Goal: Information Seeking & Learning: Learn about a topic

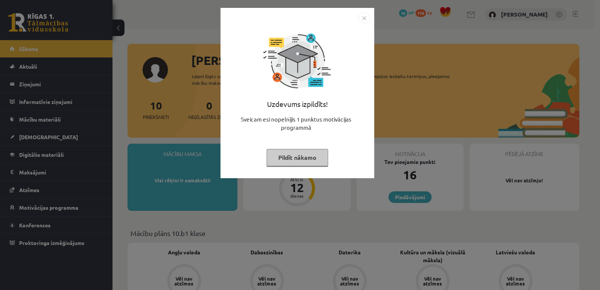
click at [298, 156] on button "Pildīt nākamo" at bounding box center [298, 157] width 62 height 17
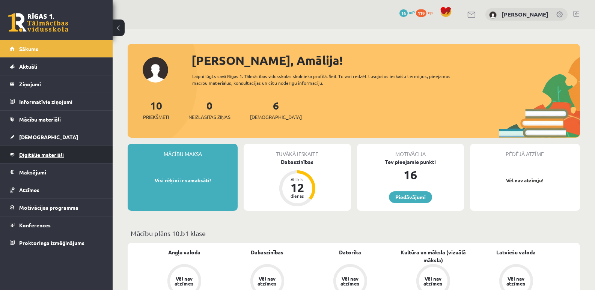
click at [39, 155] on span "Digitālie materiāli" at bounding box center [41, 154] width 45 height 7
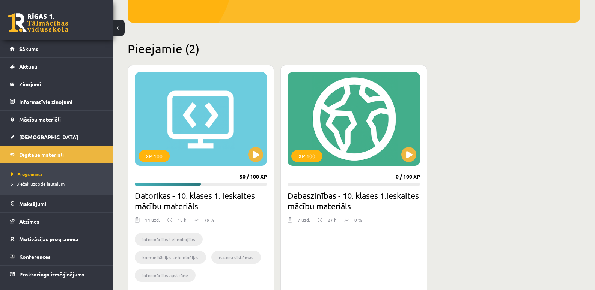
scroll to position [150, 0]
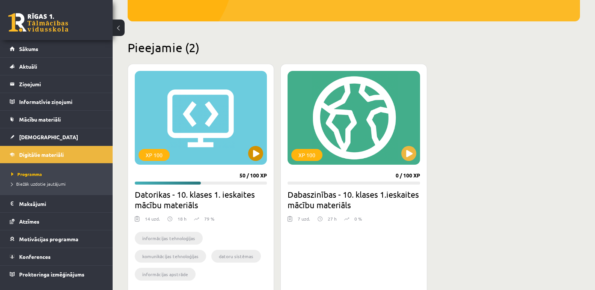
click at [203, 141] on div "XP 100" at bounding box center [201, 118] width 132 height 94
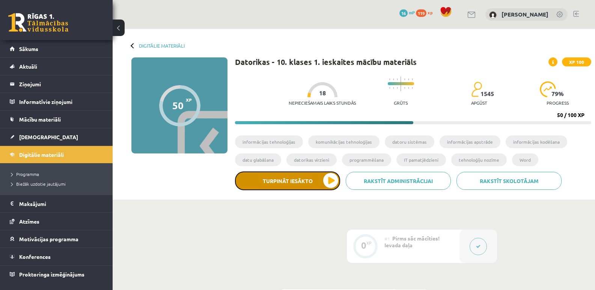
click at [279, 185] on button "Turpināt iesākto" at bounding box center [287, 180] width 105 height 19
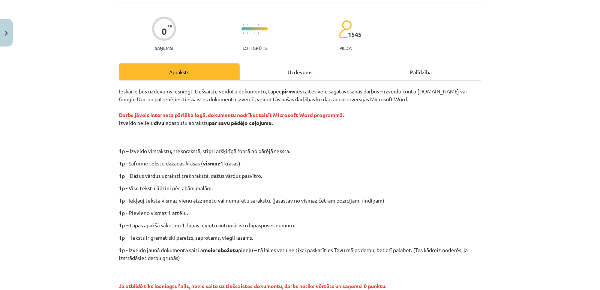
scroll to position [34, 0]
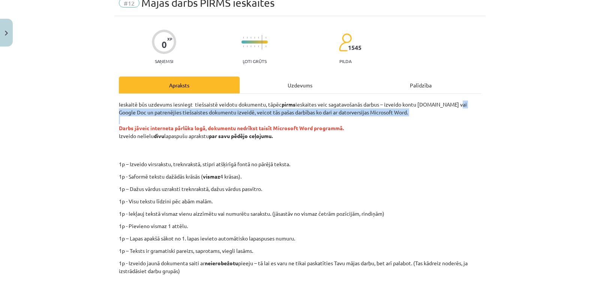
drag, startPoint x: 453, startPoint y: 103, endPoint x: 155, endPoint y: 115, distance: 298.2
click at [191, 119] on p "Ieskaitē būs uzdevums iesniegt tiešsaistē veidotu dokumentu, tāpēc pirms ieskai…" at bounding box center [300, 128] width 362 height 55
click at [144, 115] on p "Ieskaitē būs uzdevums iesniegt tiešsaistē veidotu dokumentu, tāpēc pirms ieskai…" at bounding box center [300, 128] width 362 height 55
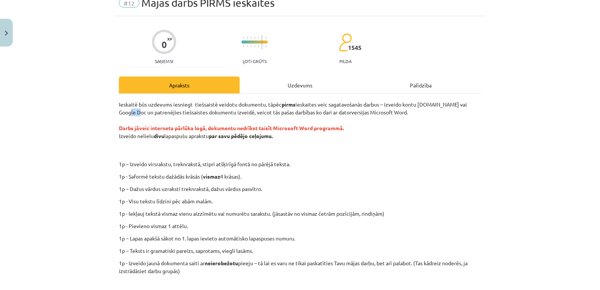
drag, startPoint x: 127, startPoint y: 112, endPoint x: 114, endPoint y: 111, distance: 12.8
click at [114, 111] on div "0 XP Saņemsi Ļoti grūts 1545 pilda Apraksts Uzdevums Palīdzība Ieskaitē būs uzd…" at bounding box center [299, 200] width 371 height 368
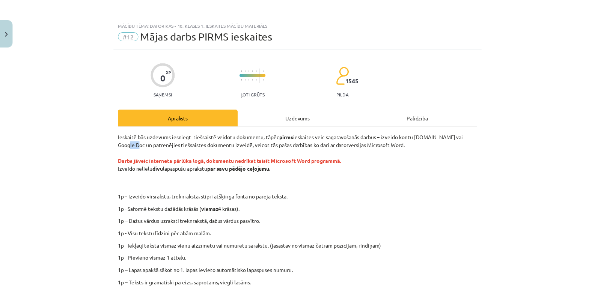
scroll to position [0, 0]
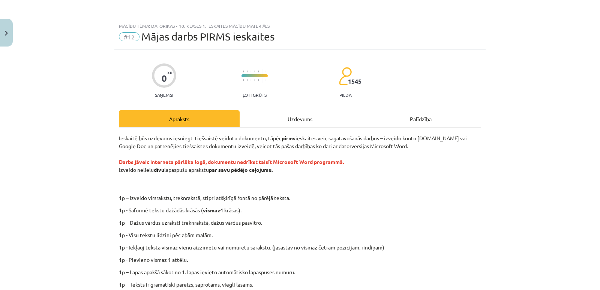
click at [280, 162] on strong "Darbs jāveic interneta pārlūka logā, dokumentu nedrīkst taisīt Microsoft Word p…" at bounding box center [231, 161] width 225 height 7
drag, startPoint x: 454, startPoint y: 140, endPoint x: 125, endPoint y: 146, distance: 329.5
click at [125, 146] on p "Ieskaitē būs uzdevums iesniegt tiešsaistē veidotu dokumentu, tāpēc pirms ieskai…" at bounding box center [300, 161] width 362 height 55
click at [377, 189] on div "Ieskaitē būs uzdevums iesniegt tiešsaistē veidotu dokumentu, tāpēc pirms ieskai…" at bounding box center [300, 241] width 362 height 215
click at [8, 35] on button "Close" at bounding box center [6, 33] width 13 height 28
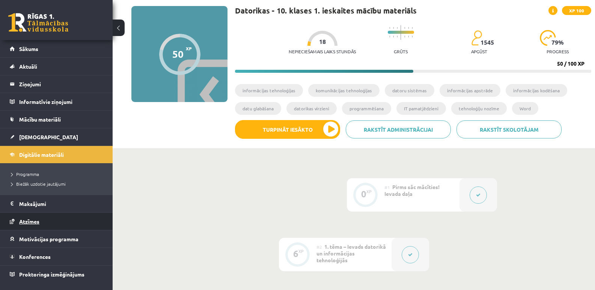
scroll to position [150, 0]
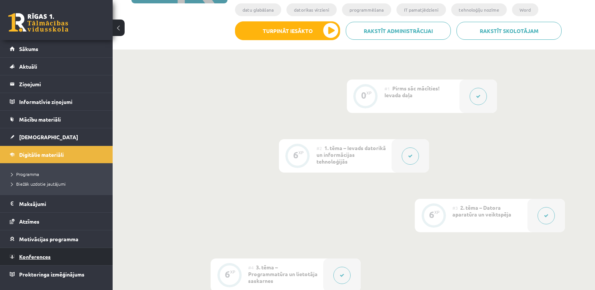
click at [44, 254] on span "Konferences" at bounding box center [35, 256] width 32 height 7
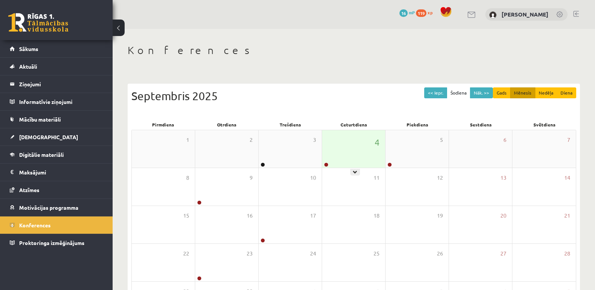
click at [362, 154] on div "4" at bounding box center [353, 149] width 63 height 38
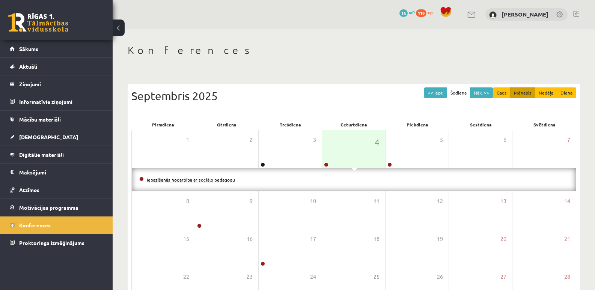
click at [196, 179] on link "Iepazīšanās nodarbība ar sociālo pedagogu" at bounding box center [191, 180] width 88 height 6
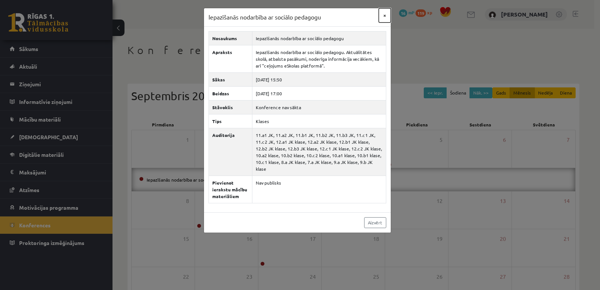
click at [385, 17] on button "×" at bounding box center [385, 15] width 12 height 14
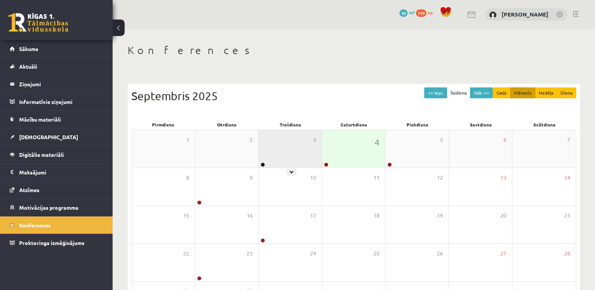
click at [277, 149] on div "3" at bounding box center [290, 149] width 63 height 38
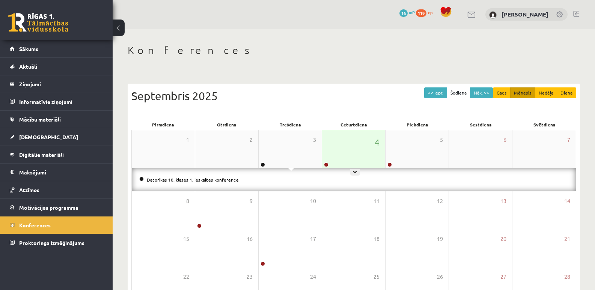
click at [343, 153] on div "4" at bounding box center [353, 149] width 63 height 38
click at [390, 159] on div "5" at bounding box center [416, 149] width 63 height 38
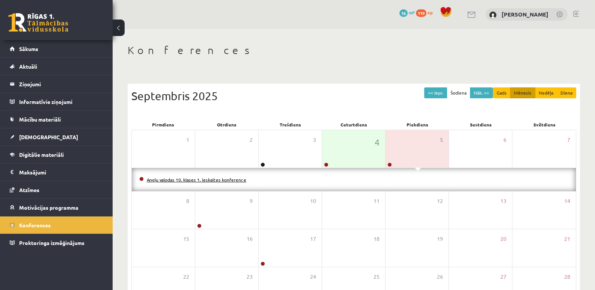
click at [216, 179] on link "Angļu valodas 10. klases 1. ieskaites konference" at bounding box center [196, 180] width 99 height 6
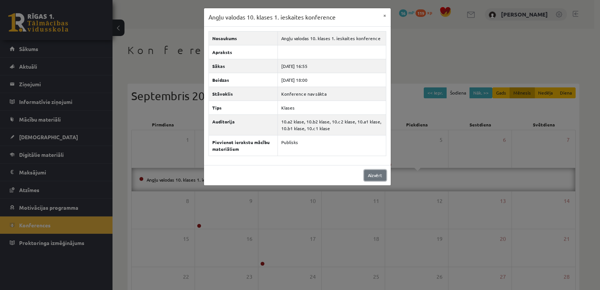
click at [372, 173] on link "Aizvērt" at bounding box center [375, 175] width 22 height 11
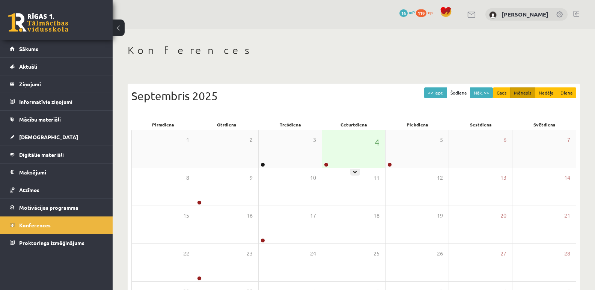
click at [353, 162] on div "4" at bounding box center [353, 149] width 63 height 38
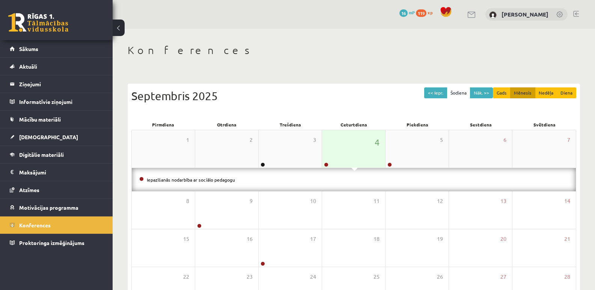
click at [355, 167] on div "4" at bounding box center [353, 149] width 63 height 38
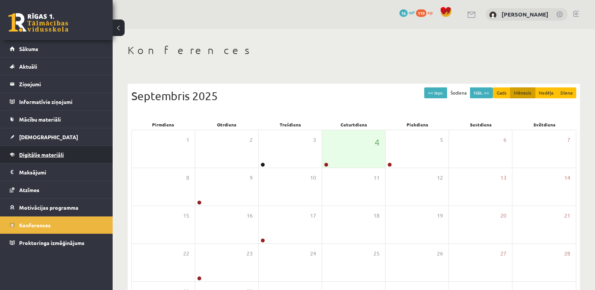
click at [38, 153] on span "Digitālie materiāli" at bounding box center [41, 154] width 45 height 7
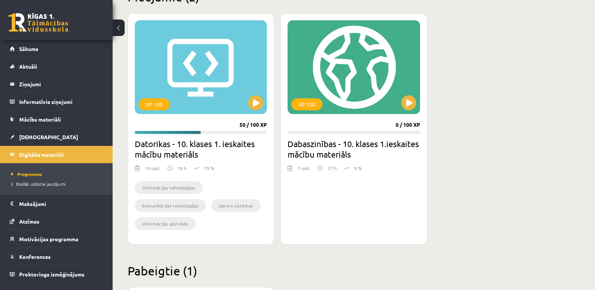
scroll to position [188, 0]
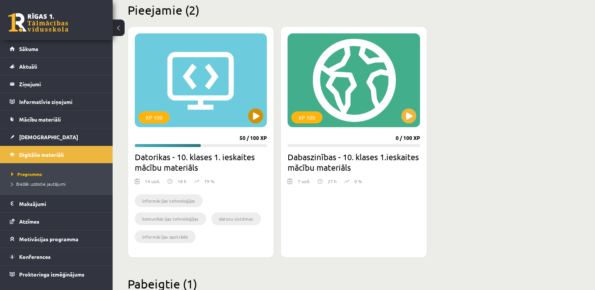
click at [185, 115] on div "XP 100" at bounding box center [201, 80] width 132 height 94
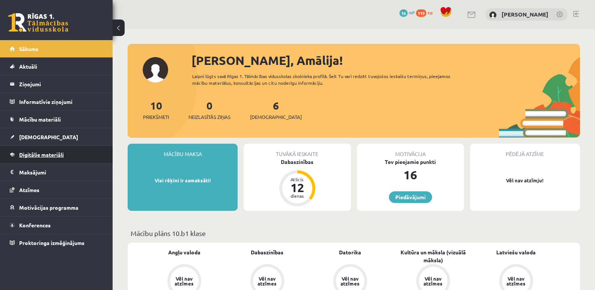
click at [45, 155] on span "Digitālie materiāli" at bounding box center [41, 154] width 45 height 7
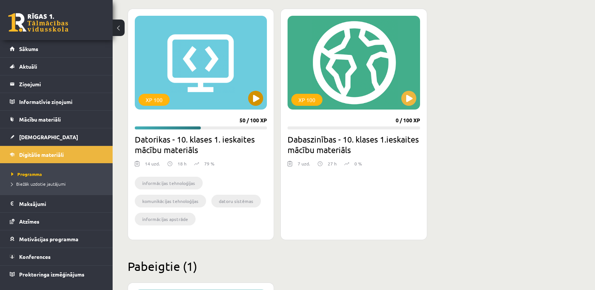
scroll to position [188, 0]
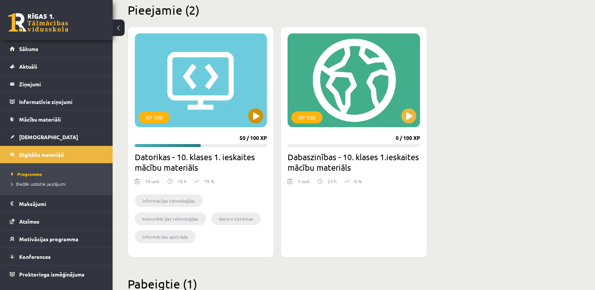
click at [201, 67] on div "XP 100" at bounding box center [201, 80] width 132 height 94
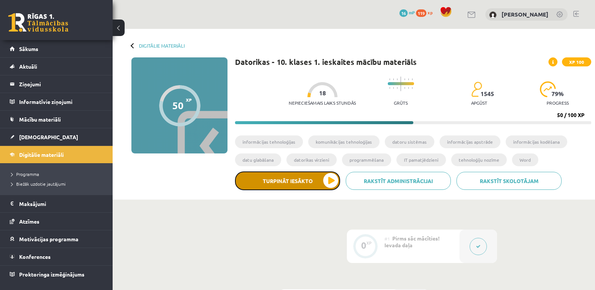
click at [273, 178] on button "Turpināt iesākto" at bounding box center [287, 180] width 105 height 19
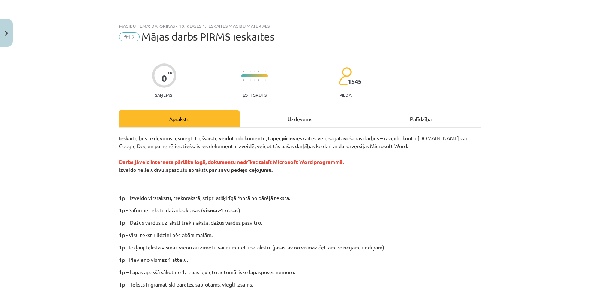
scroll to position [38, 0]
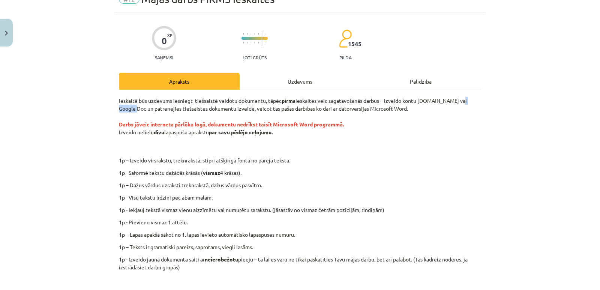
drag, startPoint x: 121, startPoint y: 109, endPoint x: 454, endPoint y: 103, distance: 333.6
click at [454, 103] on p "Ieskaitē būs uzdevums iesniegt tiešsaistē veidotu dokumentu, tāpēc pirms ieskai…" at bounding box center [300, 124] width 362 height 55
click at [75, 99] on div "Mācību tēma: Datorikas - 10. klases 1. ieskaites mācību materiāls #12 Mājas dar…" at bounding box center [300, 145] width 600 height 290
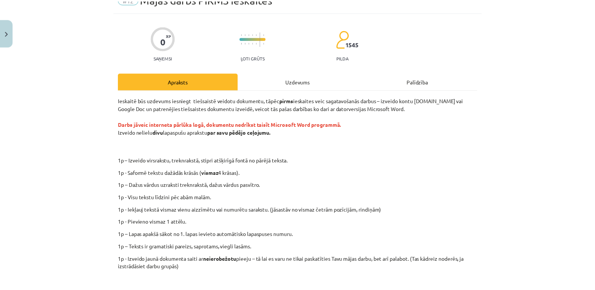
scroll to position [0, 0]
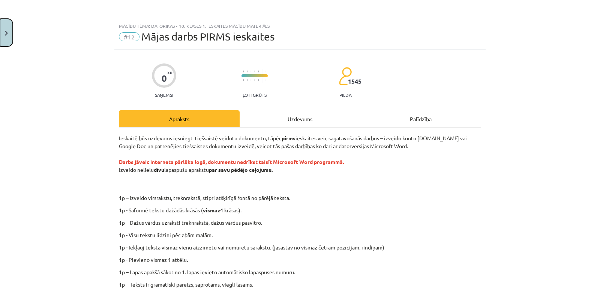
click at [2, 32] on button "Close" at bounding box center [6, 33] width 13 height 28
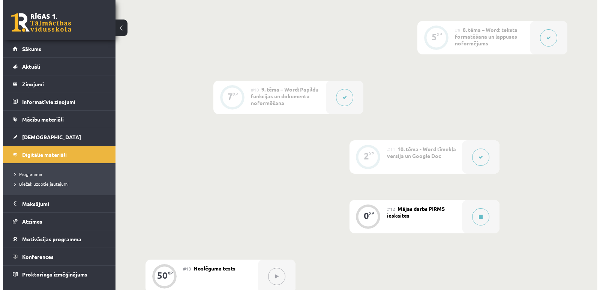
scroll to position [713, 0]
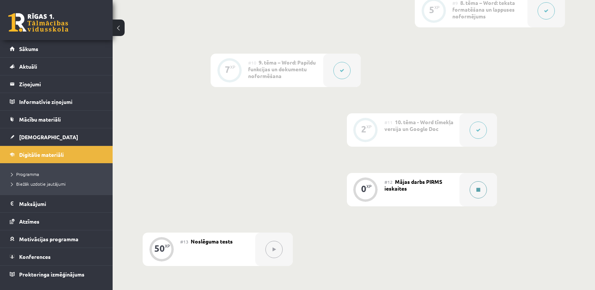
click at [477, 189] on icon at bounding box center [478, 190] width 4 height 5
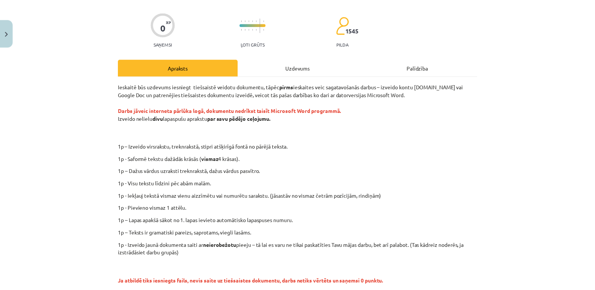
scroll to position [34, 0]
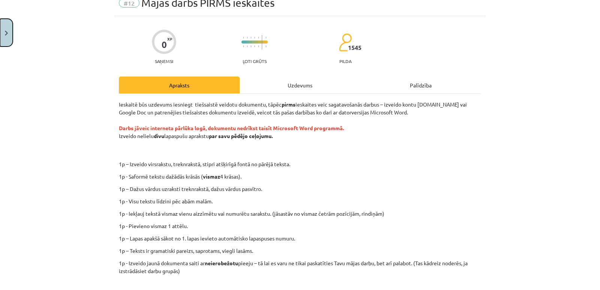
click at [5, 39] on button "Close" at bounding box center [6, 33] width 13 height 28
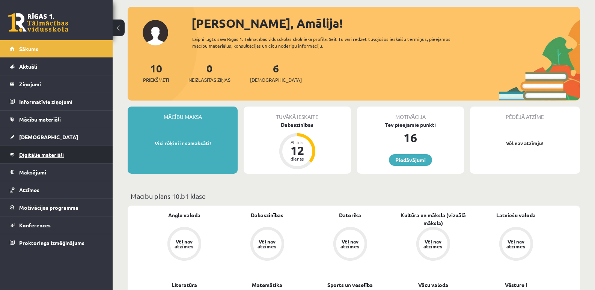
scroll to position [38, 0]
click at [44, 156] on span "Digitālie materiāli" at bounding box center [41, 154] width 45 height 7
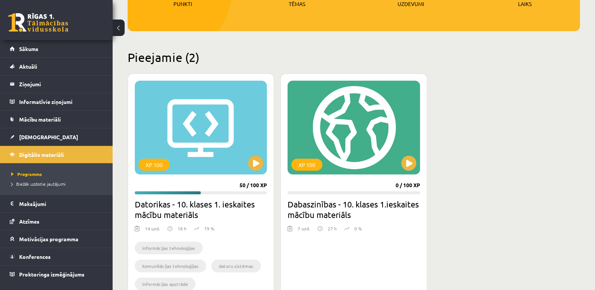
scroll to position [150, 0]
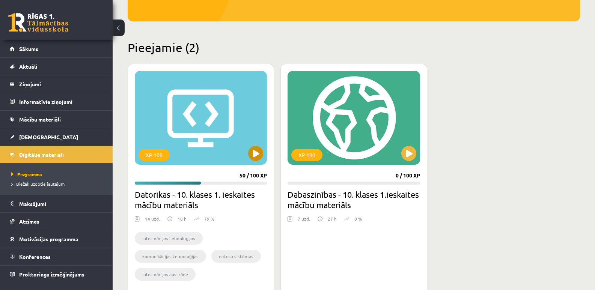
click at [203, 123] on div "XP 100" at bounding box center [201, 118] width 132 height 94
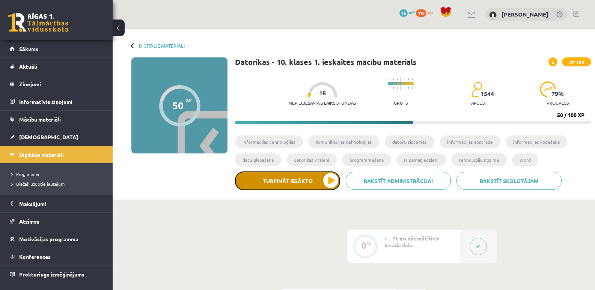
click at [274, 184] on button "Turpināt iesākto" at bounding box center [287, 180] width 105 height 19
